Goal: Task Accomplishment & Management: Manage account settings

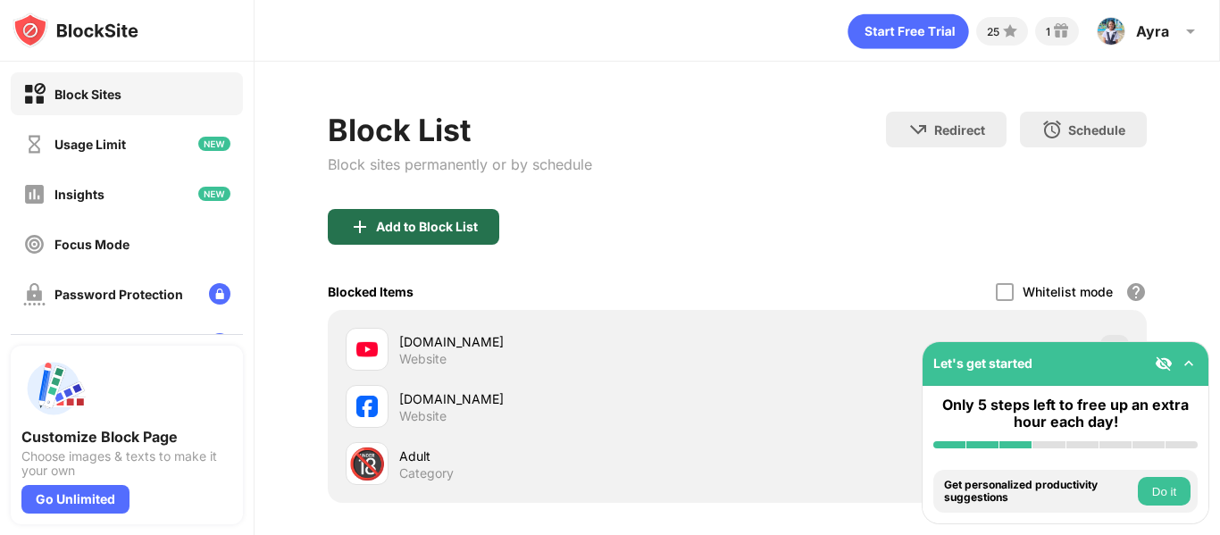
click at [401, 238] on div "Add to Block List" at bounding box center [413, 227] width 171 height 36
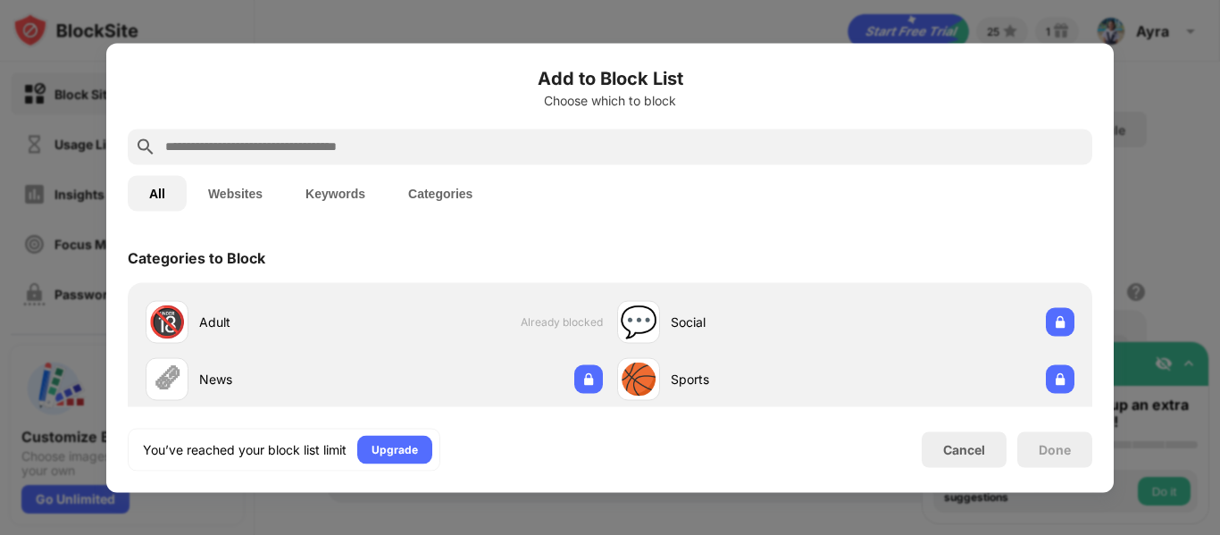
click at [474, 140] on input "text" at bounding box center [623, 146] width 921 height 21
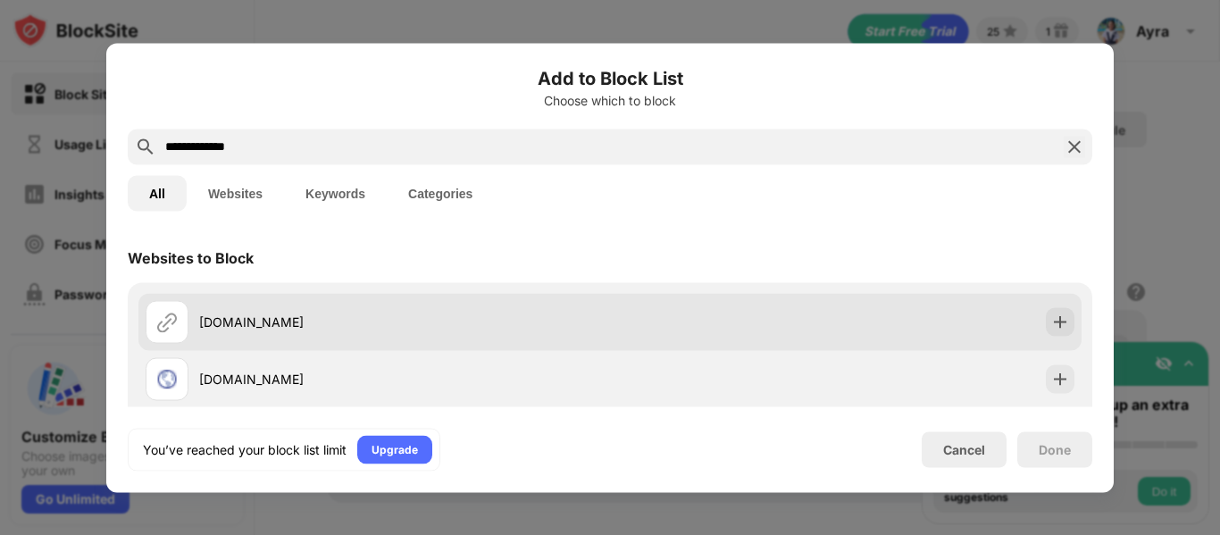
type input "**********"
click at [378, 323] on div "messenger.com" at bounding box center [404, 321] width 411 height 19
click at [1051, 326] on img at bounding box center [1060, 321] width 18 height 18
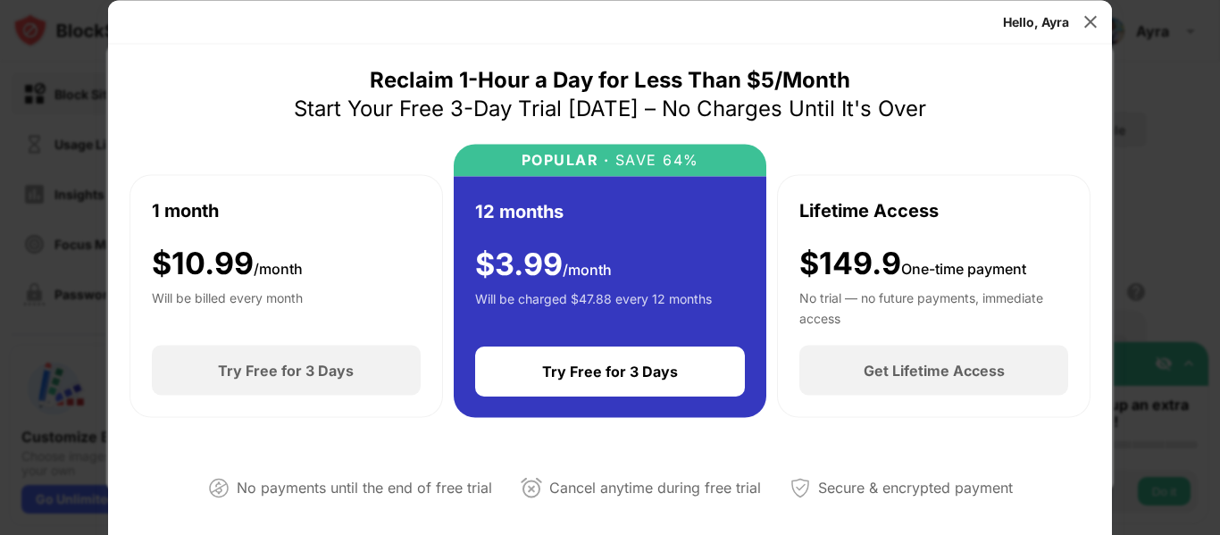
click at [1098, 6] on div "Hello, Ayra" at bounding box center [609, 22] width 1003 height 44
click at [1085, 31] on div at bounding box center [1090, 21] width 29 height 29
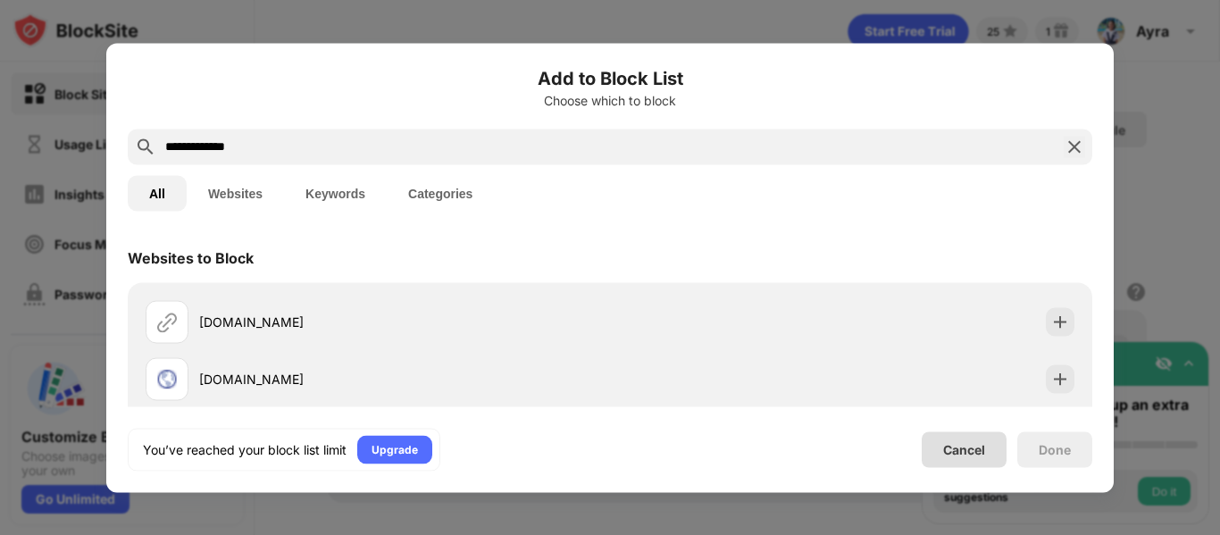
click at [953, 451] on div "Cancel" at bounding box center [964, 449] width 42 height 15
